Goal: Task Accomplishment & Management: Understand process/instructions

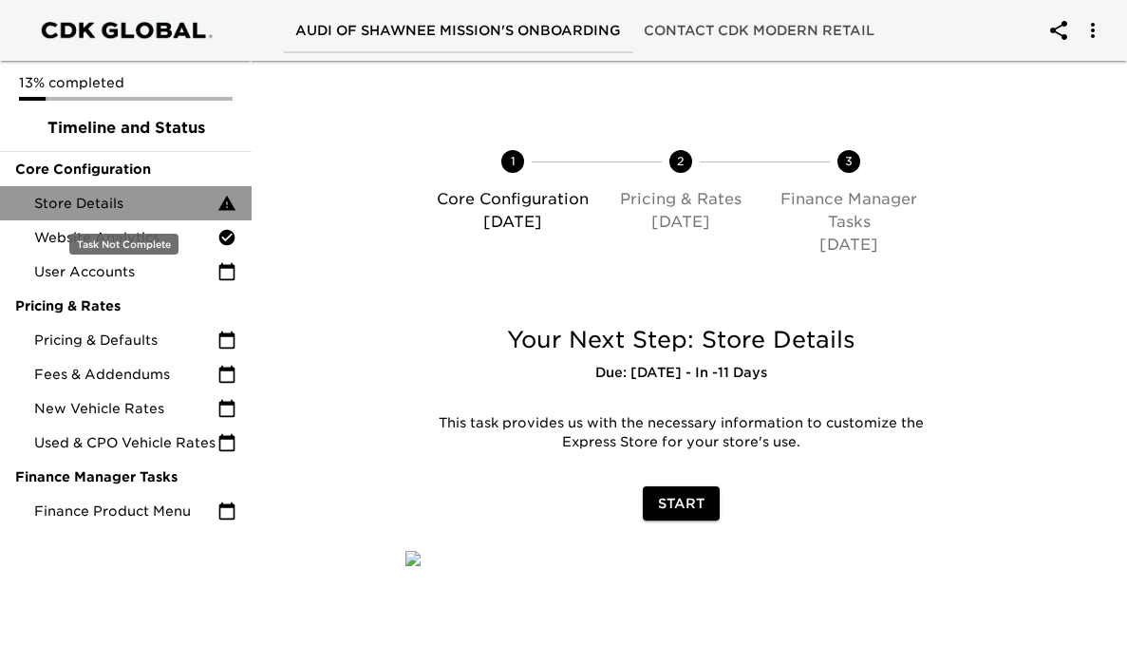
click at [149, 211] on span "Store Details" at bounding box center [125, 203] width 183 height 19
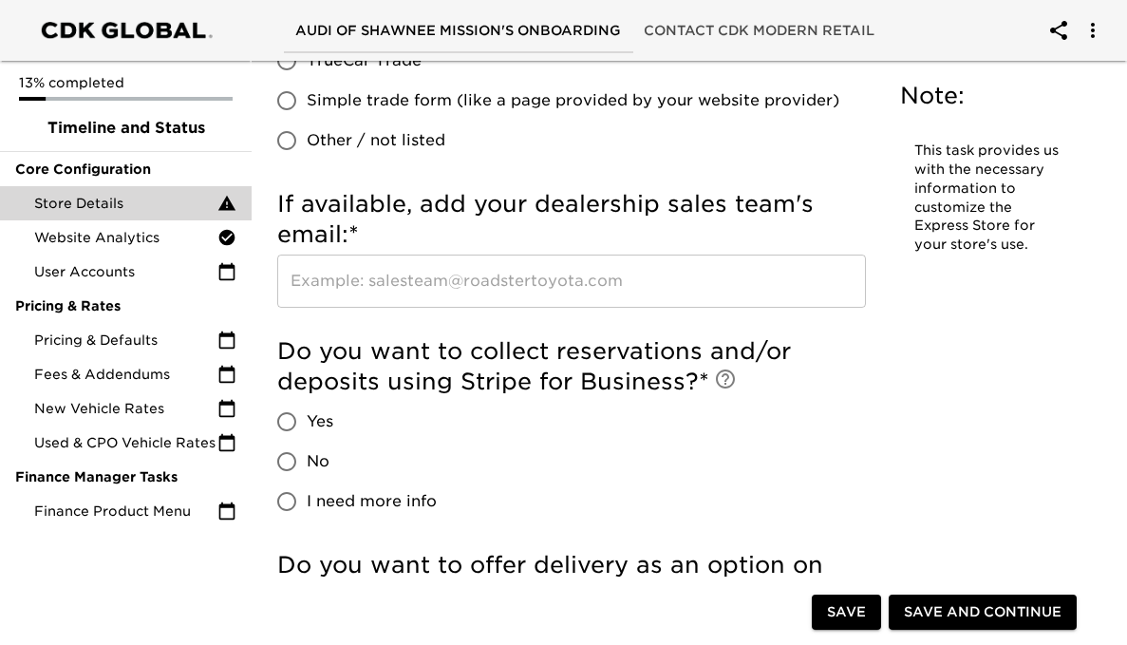
scroll to position [4143, 0]
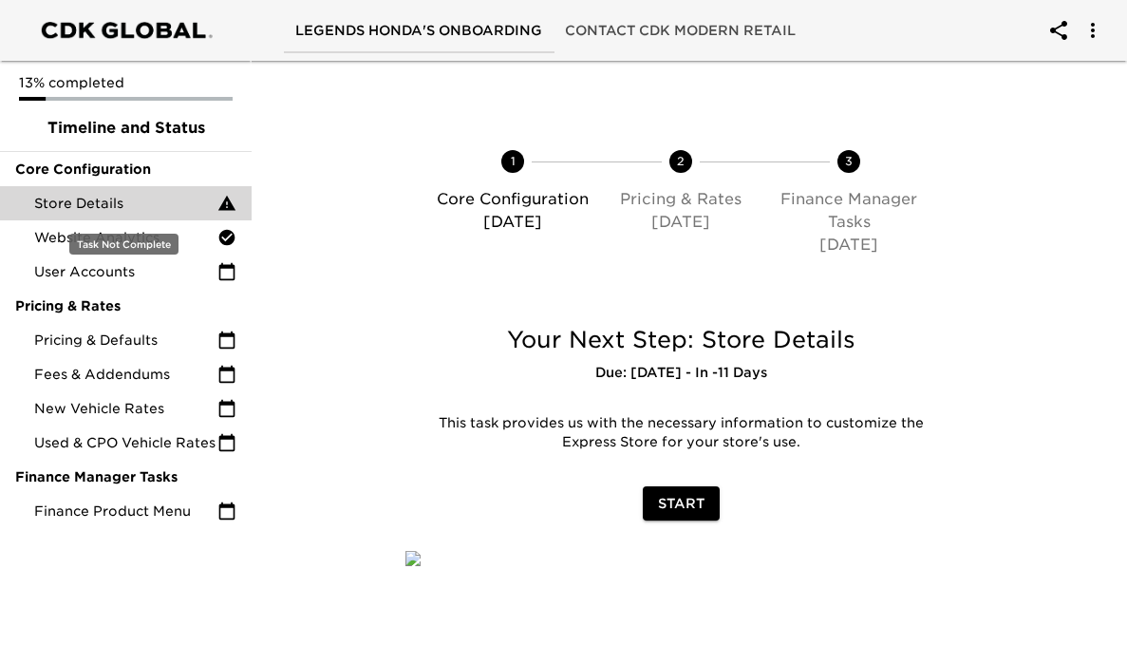
click at [160, 206] on span "Store Details" at bounding box center [125, 203] width 183 height 19
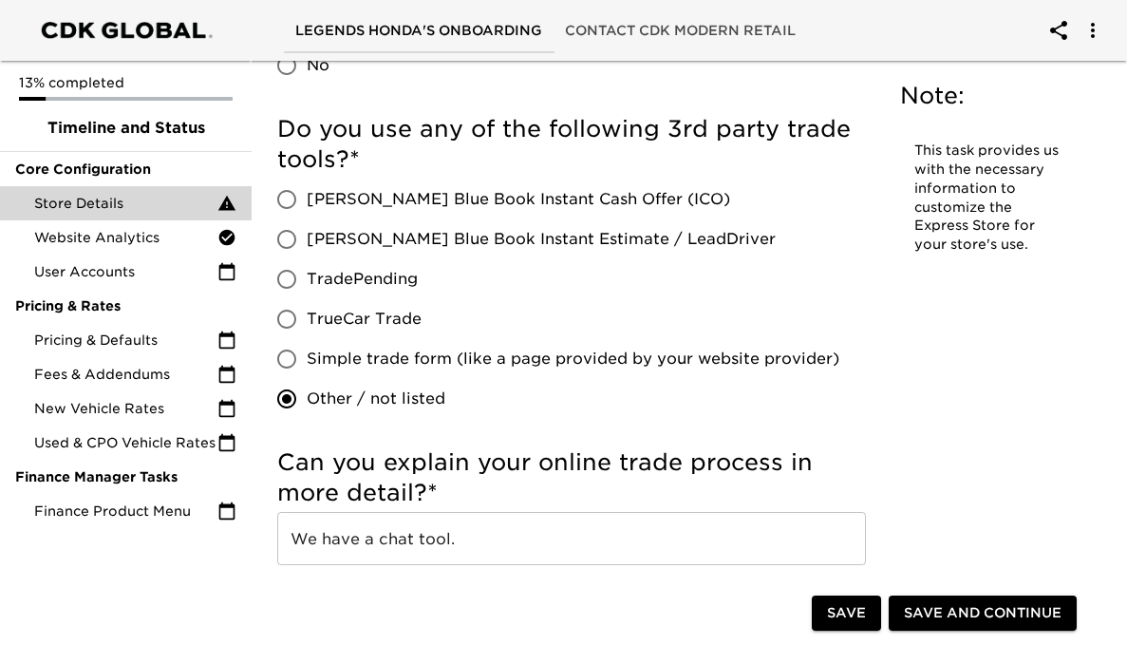
scroll to position [4031, 0]
